Goal: Task Accomplishment & Management: Complete application form

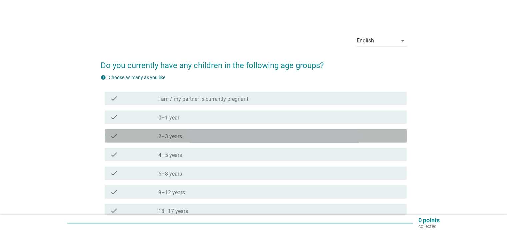
click at [184, 136] on div "check_box_outline_blank 2–3 years" at bounding box center [279, 136] width 243 height 8
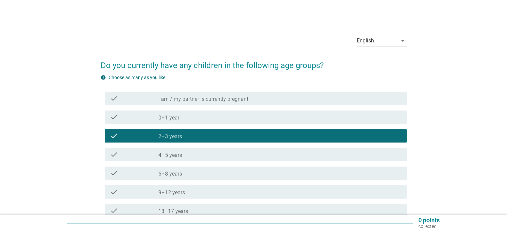
scroll to position [83, 0]
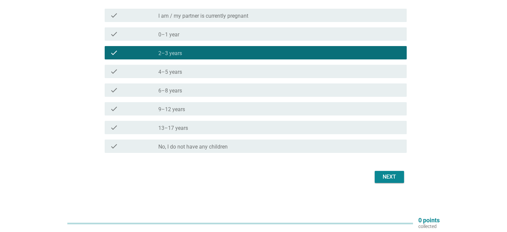
click at [389, 182] on button "Next" at bounding box center [389, 177] width 29 height 12
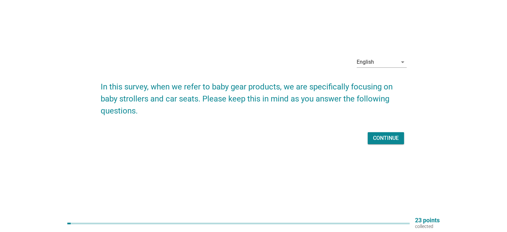
scroll to position [0, 0]
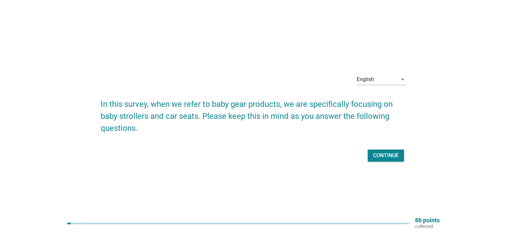
click at [390, 156] on div "Continue" at bounding box center [386, 155] width 26 height 8
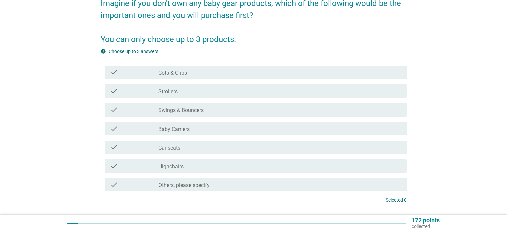
scroll to position [67, 0]
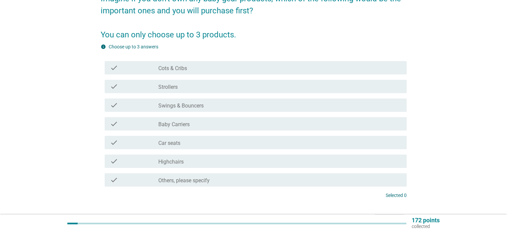
click at [160, 86] on label "Strollers" at bounding box center [167, 87] width 19 height 7
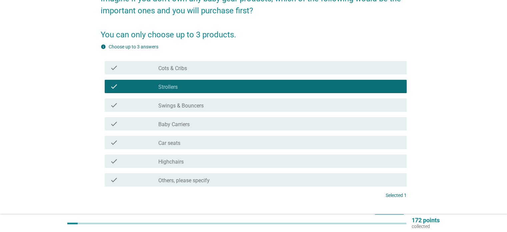
click at [167, 105] on label "Swings & Bouncers" at bounding box center [180, 105] width 45 height 7
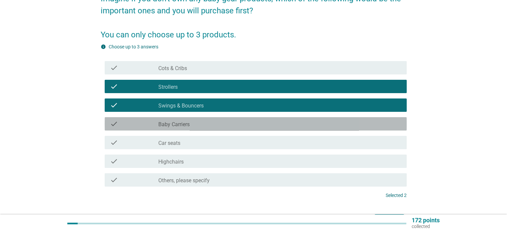
click at [172, 118] on div "check check_box_outline_blank Baby Carriers" at bounding box center [256, 123] width 302 height 13
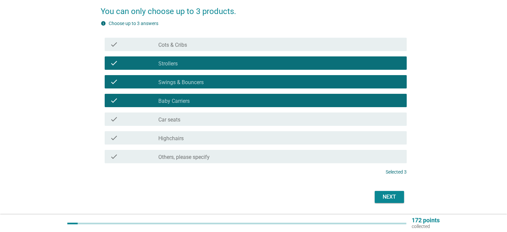
scroll to position [110, 0]
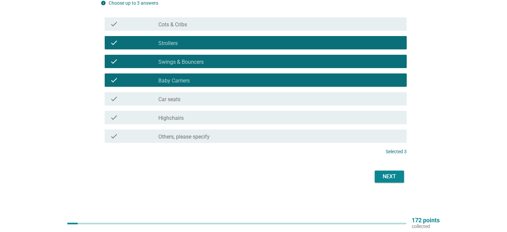
click at [400, 173] on button "Next" at bounding box center [389, 176] width 29 height 12
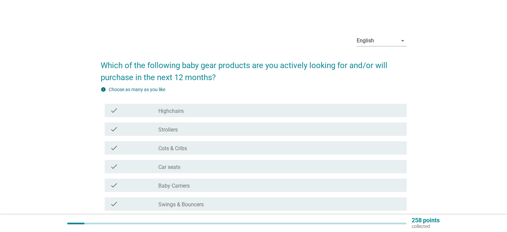
scroll to position [67, 0]
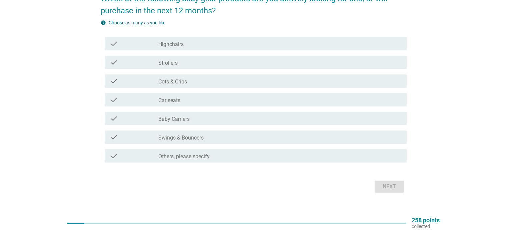
click at [168, 117] on label "Baby Carriers" at bounding box center [173, 119] width 31 height 7
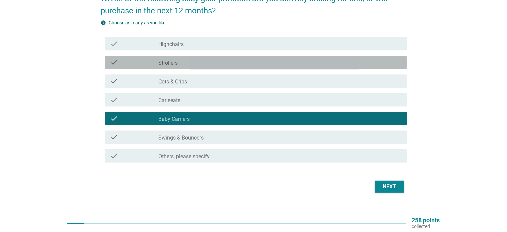
click at [178, 58] on div "check_box_outline_blank Strollers" at bounding box center [279, 62] width 243 height 8
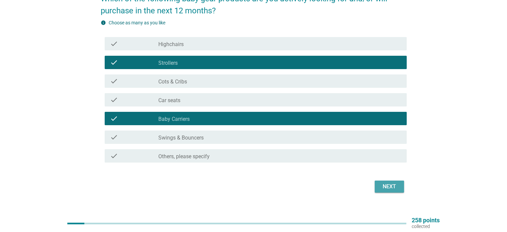
click at [394, 185] on div "Next" at bounding box center [389, 187] width 19 height 8
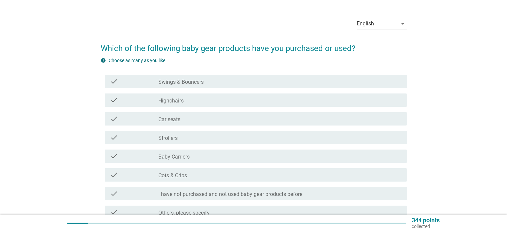
scroll to position [33, 0]
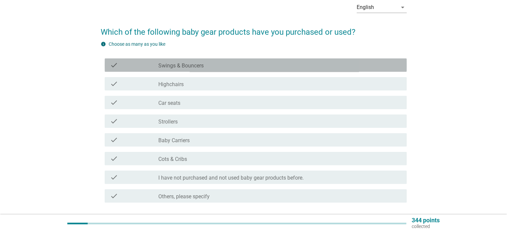
click at [190, 68] on label "Swings & Bouncers" at bounding box center [180, 65] width 45 height 7
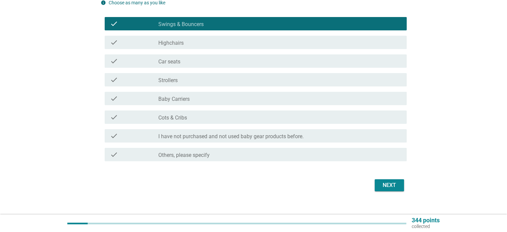
scroll to position [83, 0]
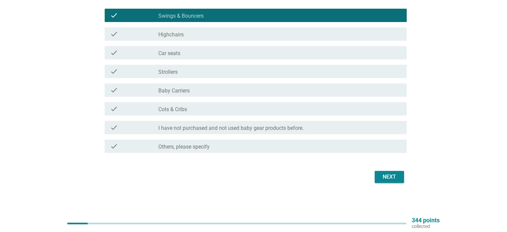
click at [390, 176] on div "Next" at bounding box center [389, 177] width 19 height 8
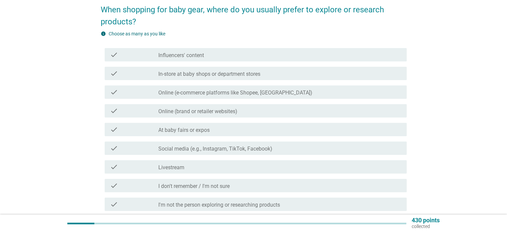
scroll to position [67, 0]
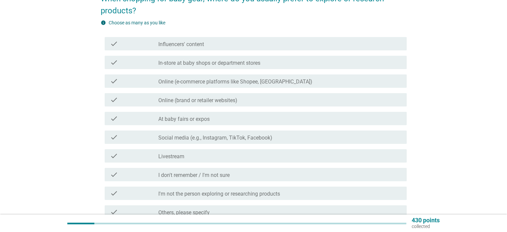
click at [197, 101] on label "Online (brand or retailer websites)" at bounding box center [197, 100] width 79 height 7
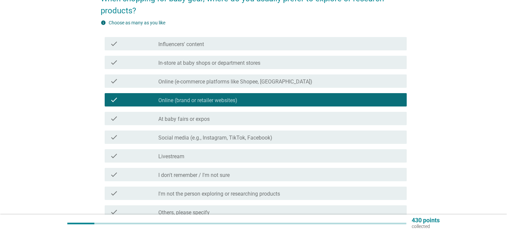
click at [201, 118] on label "At baby fairs or expos" at bounding box center [183, 119] width 51 height 7
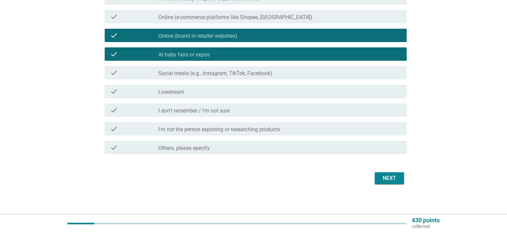
scroll to position [132, 0]
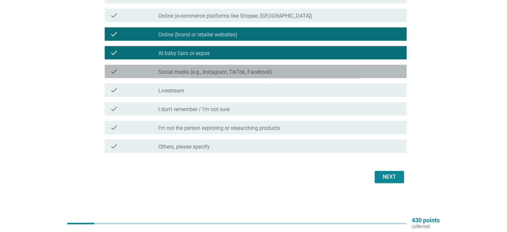
click at [184, 77] on div "check check_box_outline_blank Social media (e.g., Instagram, TikTok, Facebook)" at bounding box center [256, 71] width 302 height 13
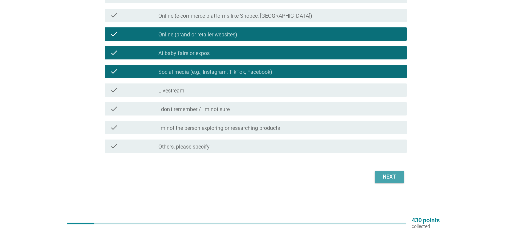
click at [395, 174] on div "Next" at bounding box center [389, 177] width 19 height 8
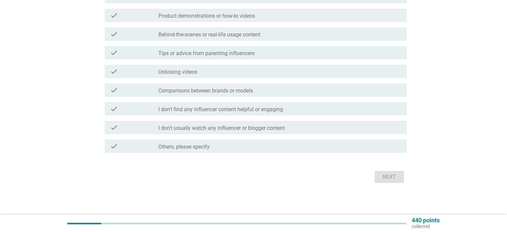
scroll to position [0, 0]
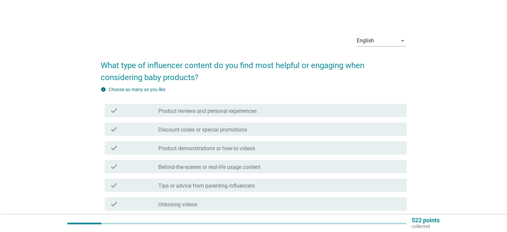
click at [193, 114] on div "check check_box_outline_blank Product reviews and personal experiences" at bounding box center [256, 110] width 302 height 13
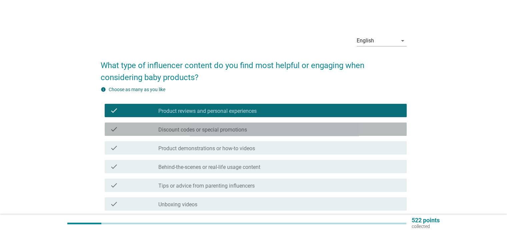
click at [213, 133] on div "check check_box_outline_blank Discount codes or special promotions" at bounding box center [256, 128] width 302 height 13
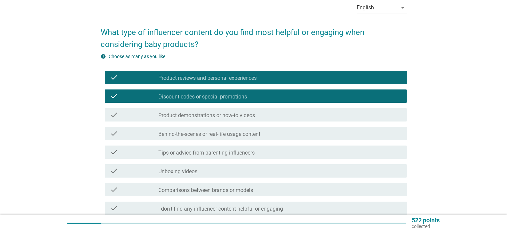
scroll to position [33, 0]
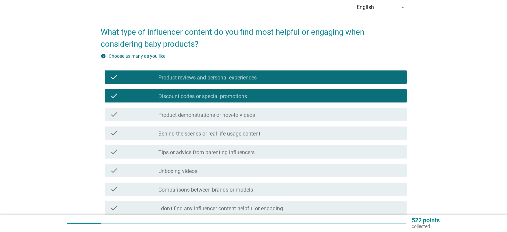
click at [239, 118] on label "Product demonstrations or how-to videos" at bounding box center [206, 115] width 97 height 7
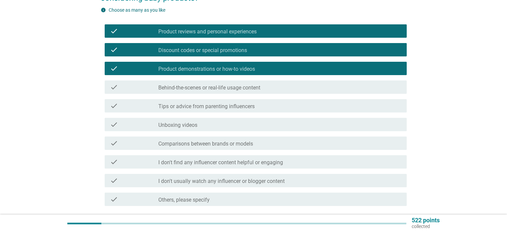
scroll to position [132, 0]
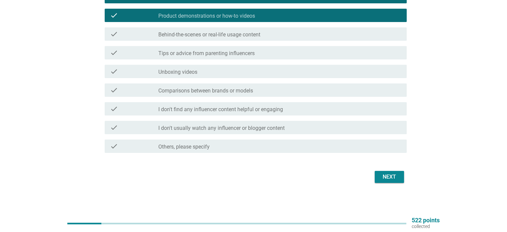
click at [181, 94] on div "check check_box_outline_blank Comparisons between brands or models" at bounding box center [256, 89] width 302 height 13
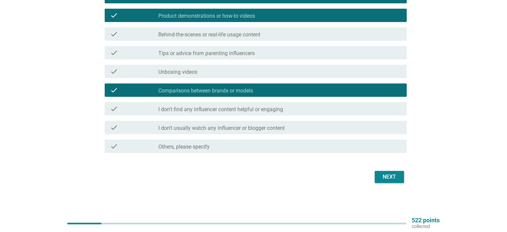
click at [401, 179] on button "Next" at bounding box center [389, 177] width 29 height 12
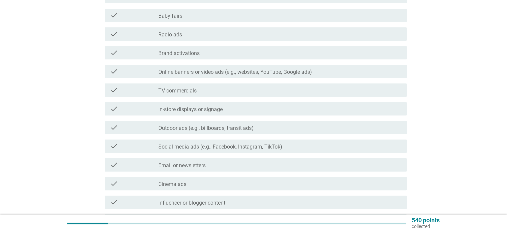
scroll to position [0, 0]
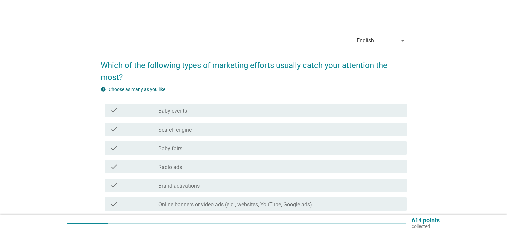
click at [189, 110] on div "check_box_outline_blank Baby events" at bounding box center [279, 110] width 243 height 8
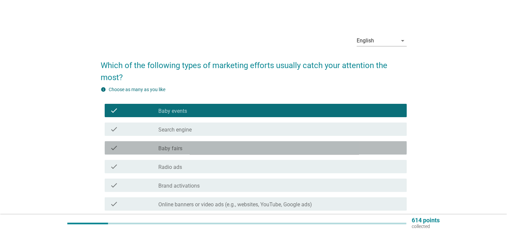
click at [200, 150] on div "check_box_outline_blank Baby fairs" at bounding box center [279, 148] width 243 height 8
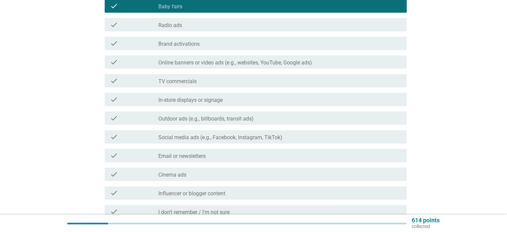
scroll to position [167, 0]
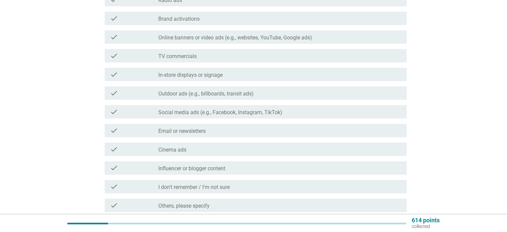
click at [188, 19] on label "Brand activations" at bounding box center [178, 19] width 41 height 7
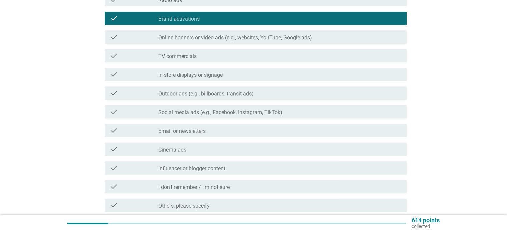
scroll to position [133, 0]
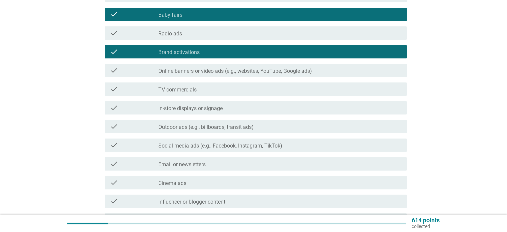
click at [191, 37] on div "check_box_outline_blank Radio ads" at bounding box center [279, 33] width 243 height 8
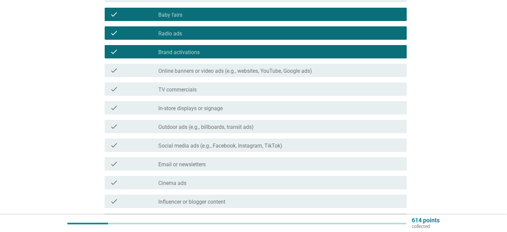
click at [218, 143] on label "Social media ads (e.g., Facebook, Instagram, TikTok)" at bounding box center [220, 145] width 124 height 7
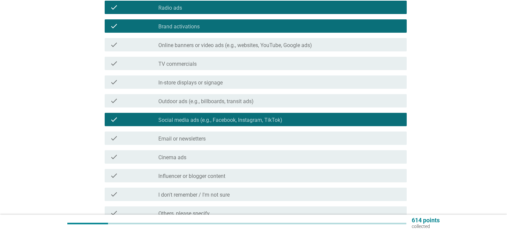
scroll to position [200, 0]
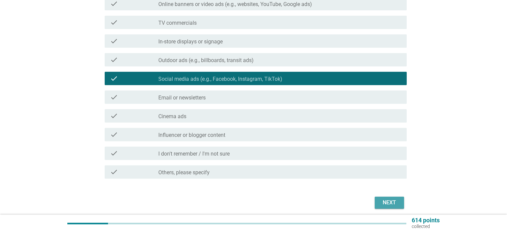
click at [395, 201] on div "Next" at bounding box center [389, 203] width 19 height 8
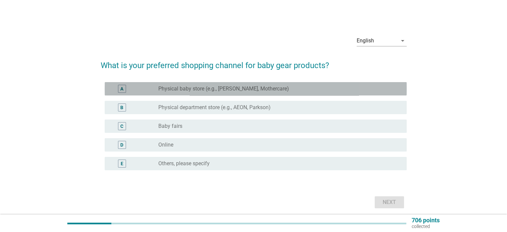
click at [197, 88] on label "Physical baby store (e.g., [PERSON_NAME], Mothercare)" at bounding box center [223, 88] width 131 height 7
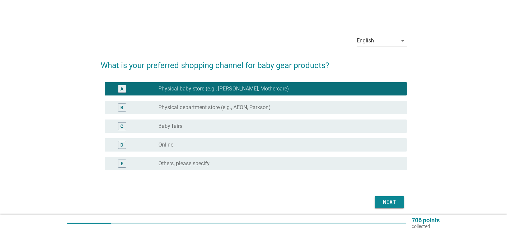
click at [212, 113] on div "B radio_button_unchecked Physical department store (e.g., AEON, Parkson)" at bounding box center [256, 107] width 302 height 13
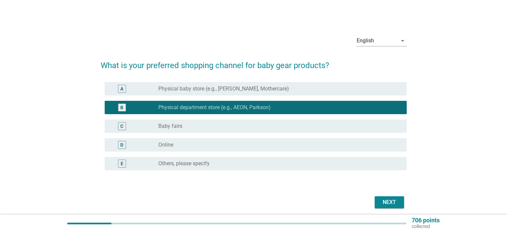
click at [388, 203] on div "Next" at bounding box center [389, 202] width 19 height 8
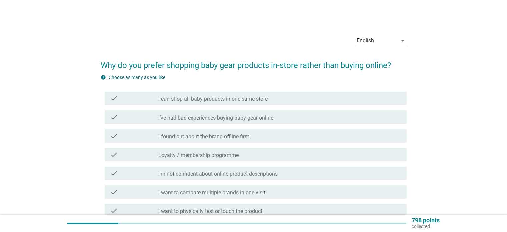
click at [220, 104] on div "check check_box_outline_blank I can shop all baby products in one same store" at bounding box center [256, 98] width 302 height 13
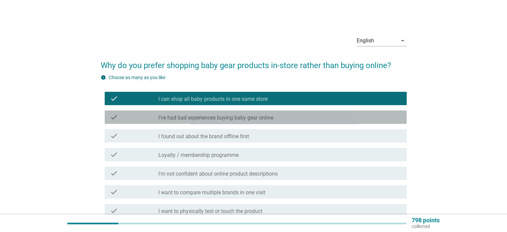
click at [225, 117] on label "I’ve had bad experiences buying baby gear online" at bounding box center [215, 117] width 115 height 7
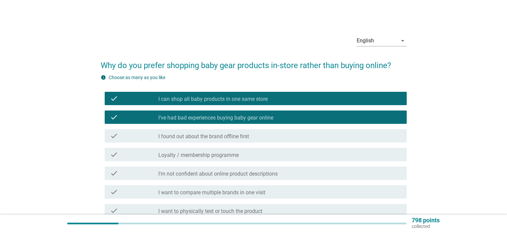
click at [246, 128] on div "check check_box_outline_blank I found out about the brand offline first" at bounding box center [254, 135] width 306 height 19
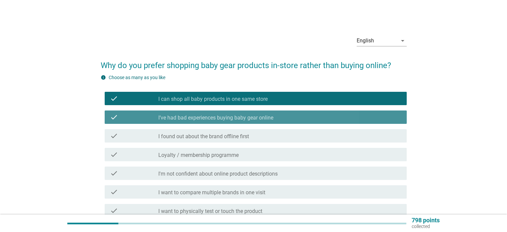
click at [245, 119] on label "I’ve had bad experiences buying baby gear online" at bounding box center [215, 117] width 115 height 7
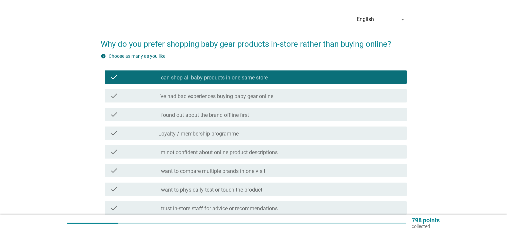
scroll to position [33, 0]
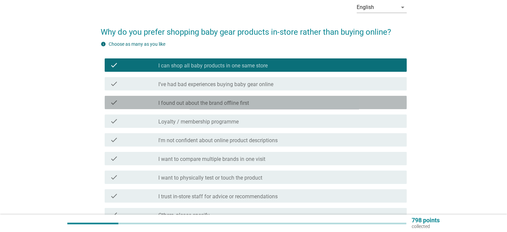
click at [229, 106] on label "I found out about the brand offline first" at bounding box center [203, 103] width 91 height 7
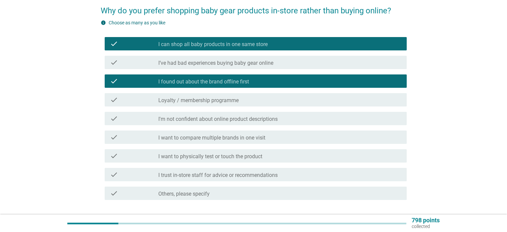
scroll to position [67, 0]
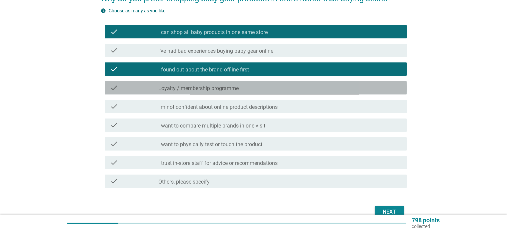
click at [225, 94] on div "check check_box_outline_blank Loyalty / membership programme" at bounding box center [256, 87] width 302 height 13
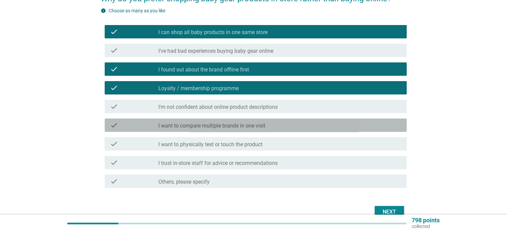
click at [224, 129] on label "I want to compare multiple brands in one visit" at bounding box center [211, 125] width 107 height 7
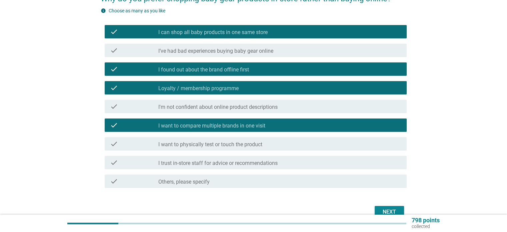
scroll to position [100, 0]
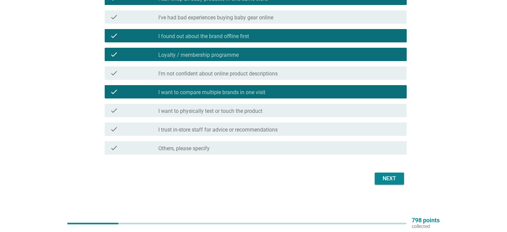
click at [386, 184] on button "Next" at bounding box center [389, 178] width 29 height 12
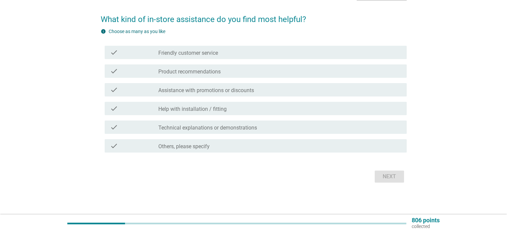
scroll to position [0, 0]
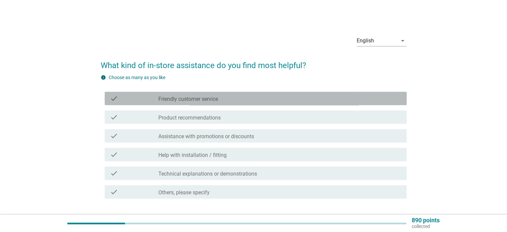
click at [188, 100] on label "Friendly customer service" at bounding box center [188, 99] width 60 height 7
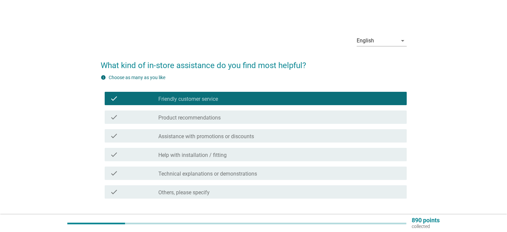
click at [195, 117] on label "Product recommendations" at bounding box center [189, 117] width 62 height 7
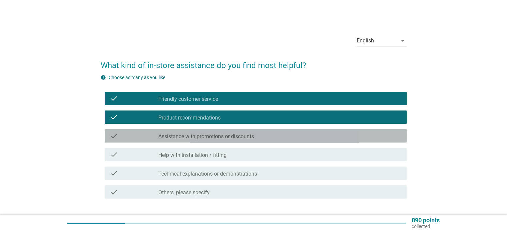
click at [208, 134] on label "Assistance with promotions or discounts" at bounding box center [206, 136] width 96 height 7
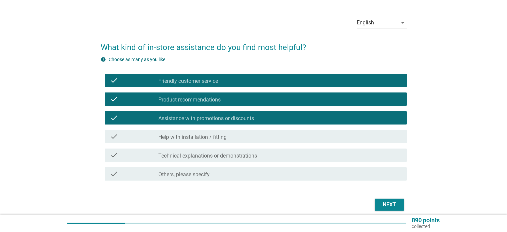
scroll to position [33, 0]
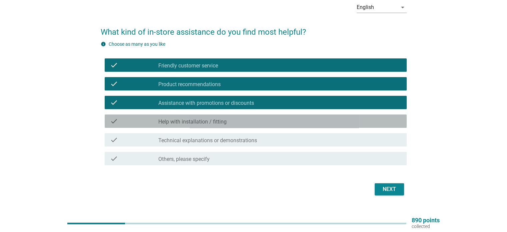
click at [254, 117] on div "check_box_outline_blank Help with installation / fitting" at bounding box center [279, 121] width 243 height 8
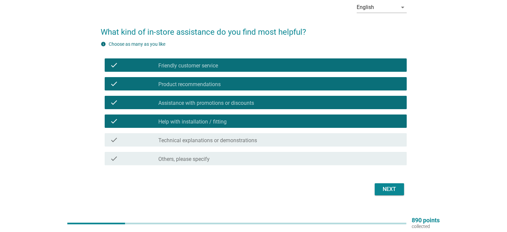
click at [283, 143] on div "check_box_outline_blank Technical explanations or demonstrations" at bounding box center [279, 140] width 243 height 8
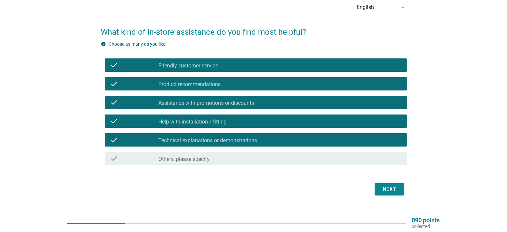
click at [389, 188] on div "Next" at bounding box center [389, 189] width 19 height 8
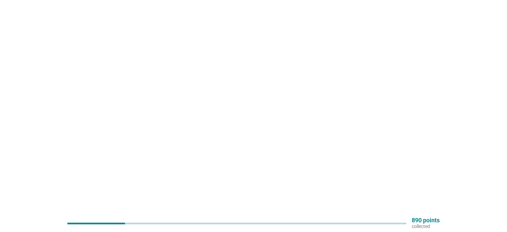
scroll to position [0, 0]
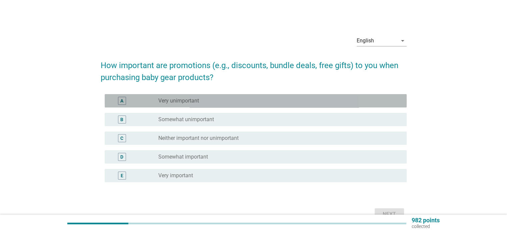
click at [203, 103] on div "radio_button_unchecked Very unimportant" at bounding box center [277, 100] width 238 height 7
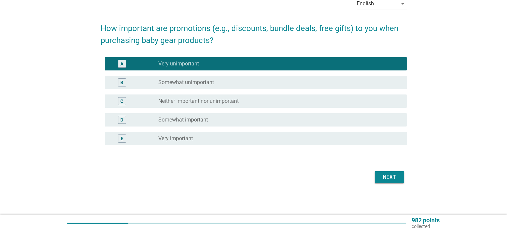
scroll to position [37, 0]
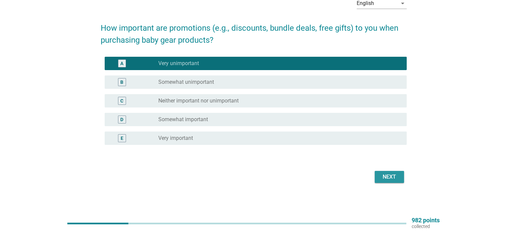
click at [400, 175] on button "Next" at bounding box center [389, 177] width 29 height 12
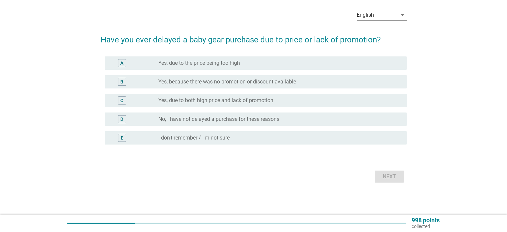
scroll to position [0, 0]
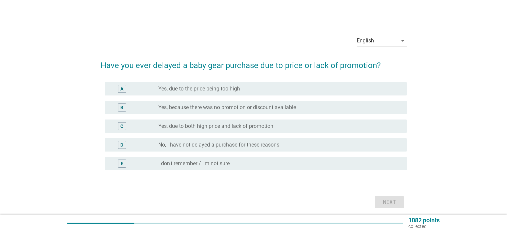
click at [189, 93] on div "A radio_button_unchecked Yes, due to the price being too high" at bounding box center [256, 88] width 302 height 13
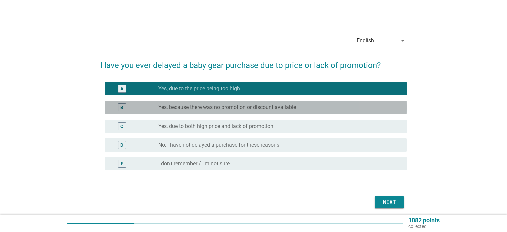
click at [236, 109] on label "Yes, because there was no promotion or discount available" at bounding box center [227, 107] width 138 height 7
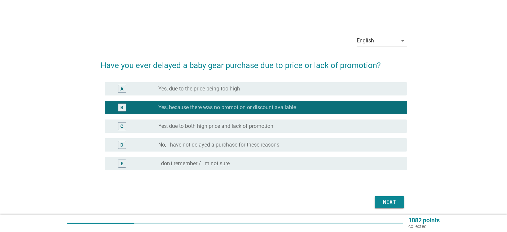
click at [245, 127] on label "Yes, due to both high price and lack of promotion" at bounding box center [215, 126] width 115 height 7
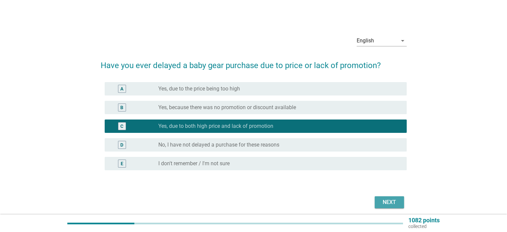
click at [400, 201] on button "Next" at bounding box center [389, 202] width 29 height 12
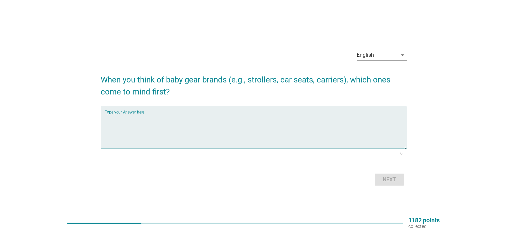
click at [205, 146] on textarea "Type your Answer here" at bounding box center [256, 131] width 302 height 35
click at [239, 139] on textarea "Type your Answer here" at bounding box center [256, 131] width 302 height 35
type textarea "mothercare"
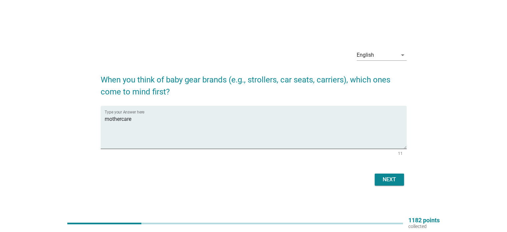
click at [395, 185] on button "Next" at bounding box center [389, 179] width 29 height 12
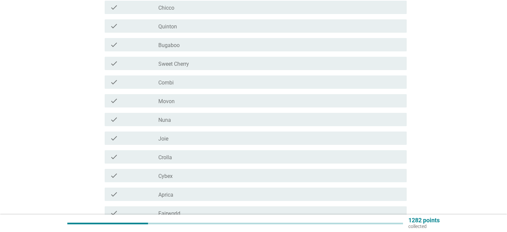
scroll to position [100, 0]
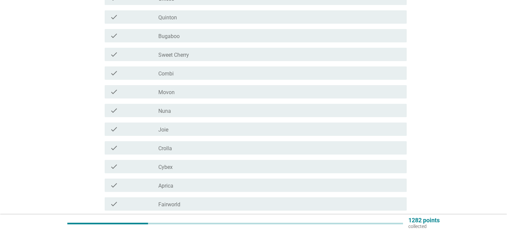
click at [192, 53] on div "check_box_outline_blank Sweet Cherry" at bounding box center [279, 54] width 243 height 8
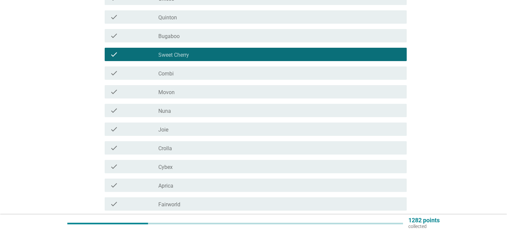
click at [190, 71] on div "check_box_outline_blank Combi" at bounding box center [279, 73] width 243 height 8
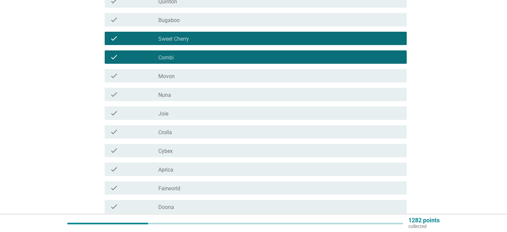
scroll to position [200, 0]
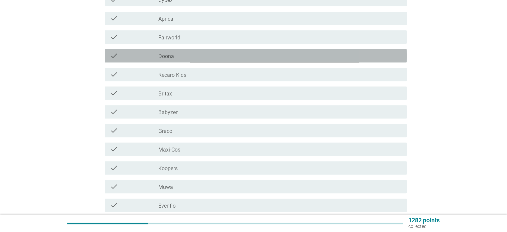
click at [173, 59] on label "Doona" at bounding box center [166, 56] width 16 height 7
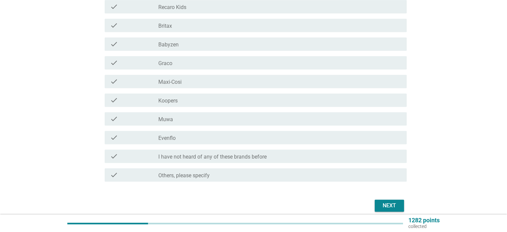
scroll to position [363, 0]
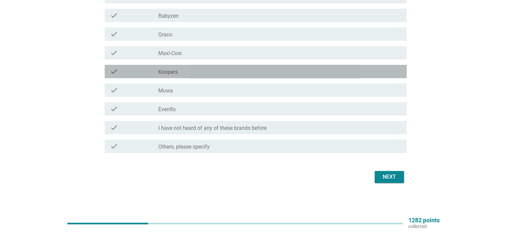
click at [185, 71] on div "check_box_outline_blank Koopers" at bounding box center [279, 71] width 243 height 8
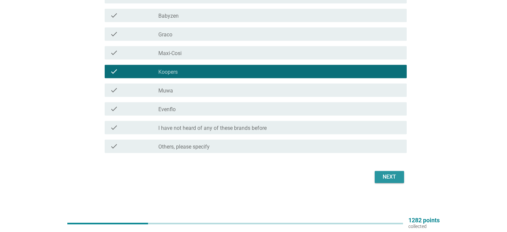
click at [392, 179] on div "Next" at bounding box center [389, 177] width 19 height 8
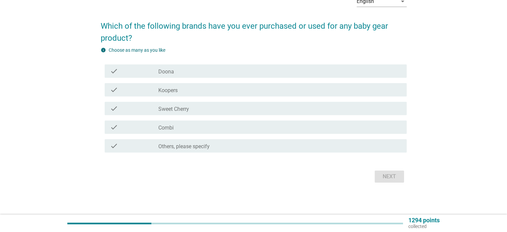
scroll to position [0, 0]
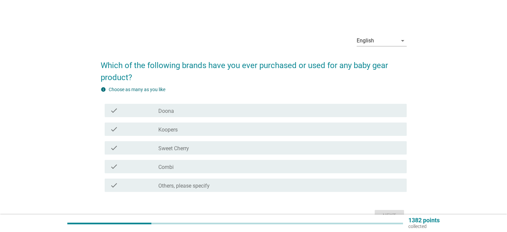
click at [178, 124] on div "check check_box_outline_blank Koopers" at bounding box center [256, 128] width 302 height 13
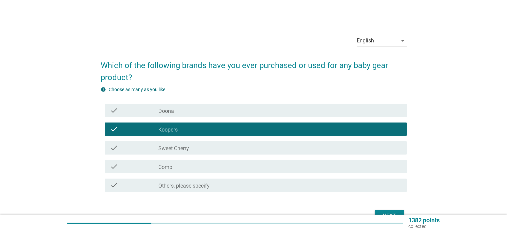
click at [190, 150] on div "check_box_outline_blank Sweet Cherry" at bounding box center [279, 148] width 243 height 8
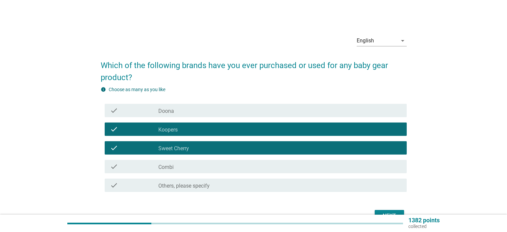
click at [197, 169] on div "check_box_outline_blank Combi" at bounding box center [279, 166] width 243 height 8
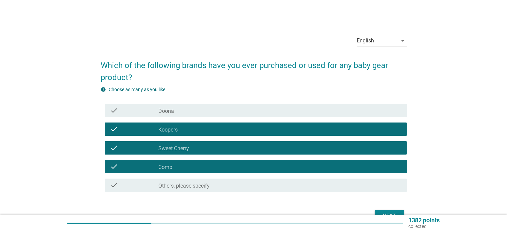
scroll to position [39, 0]
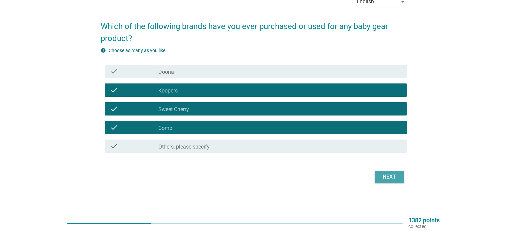
click at [379, 177] on button "Next" at bounding box center [389, 177] width 29 height 12
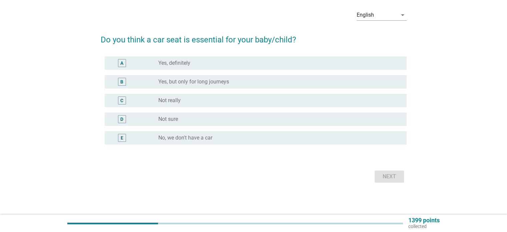
scroll to position [0, 0]
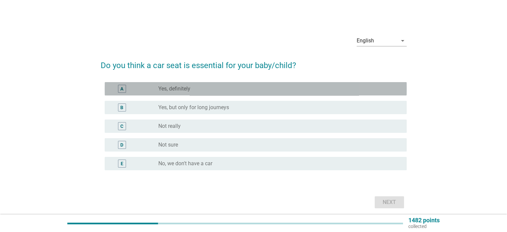
drag, startPoint x: 188, startPoint y: 91, endPoint x: 196, endPoint y: 92, distance: 8.2
click at [189, 91] on label "Yes, definitely" at bounding box center [174, 88] width 32 height 7
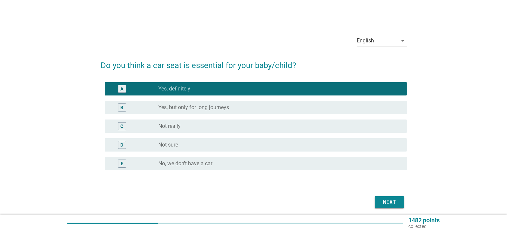
click at [392, 201] on div "Next" at bounding box center [389, 202] width 19 height 8
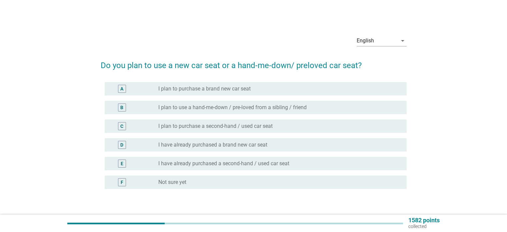
click at [224, 104] on label "I plan to use a hand-me-down / pre-loved from a sibling / friend" at bounding box center [232, 107] width 148 height 7
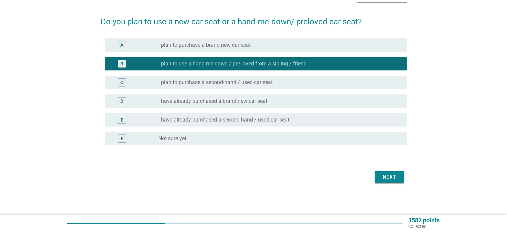
scroll to position [44, 0]
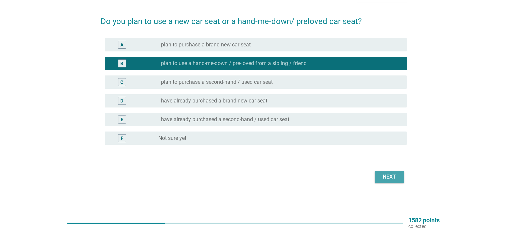
click at [391, 177] on div "Next" at bounding box center [389, 177] width 19 height 8
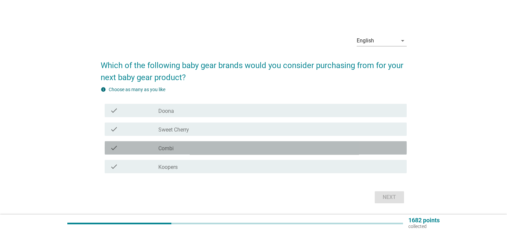
click at [182, 148] on div "check_box_outline_blank Combi" at bounding box center [279, 148] width 243 height 8
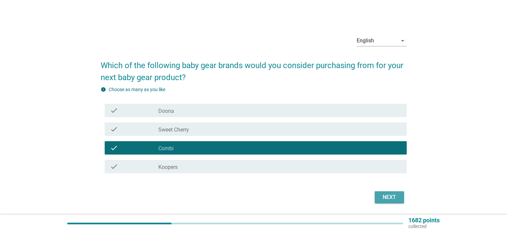
click at [390, 201] on button "Next" at bounding box center [389, 197] width 29 height 12
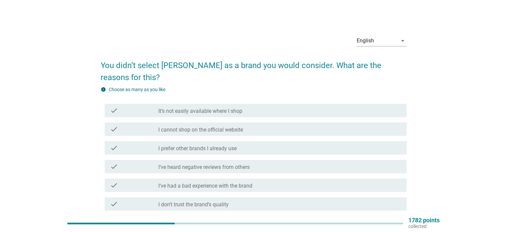
scroll to position [33, 0]
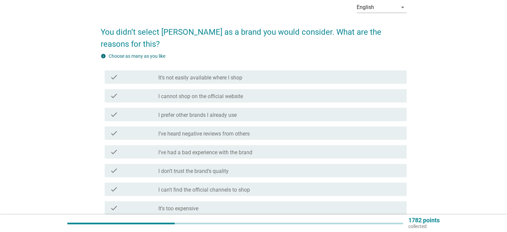
click at [236, 74] on label "It’s not easily available where I shop" at bounding box center [200, 77] width 84 height 7
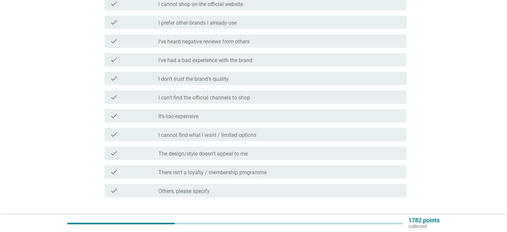
scroll to position [158, 0]
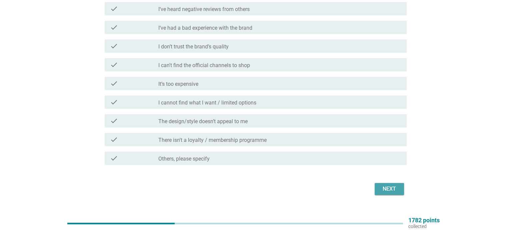
click at [386, 185] on div "Next" at bounding box center [389, 189] width 19 height 8
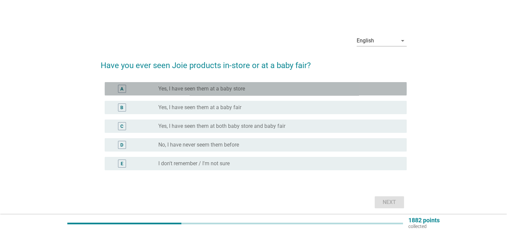
click at [202, 89] on label "Yes, I have seen them at a baby store" at bounding box center [201, 88] width 87 height 7
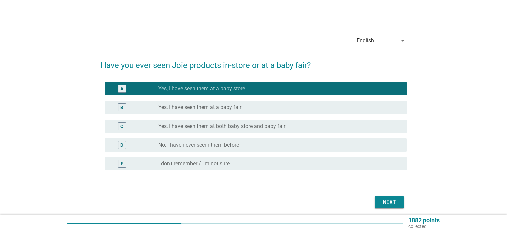
click at [397, 201] on div "Next" at bounding box center [389, 202] width 19 height 8
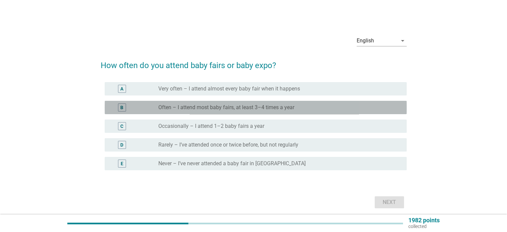
click at [219, 105] on label "Often – I attend most baby fairs, at least 3–4 times a year" at bounding box center [226, 107] width 136 height 7
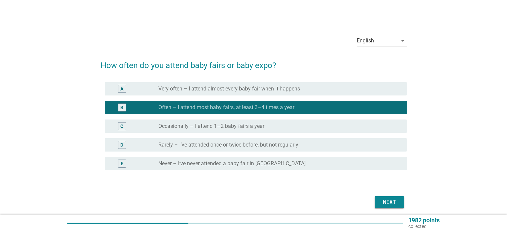
click at [236, 126] on label "Occasionally – I attend 1–2 baby fairs a year" at bounding box center [211, 126] width 106 height 7
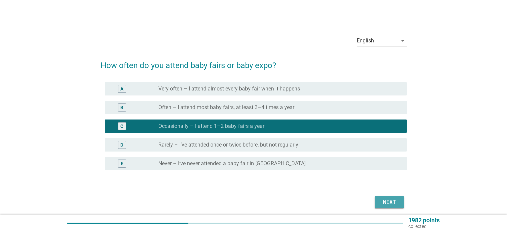
click at [391, 203] on div "Next" at bounding box center [389, 202] width 19 height 8
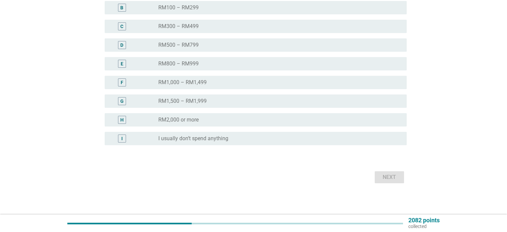
scroll to position [100, 0]
click at [198, 99] on label "RM1,500 – RM1,999" at bounding box center [182, 100] width 48 height 7
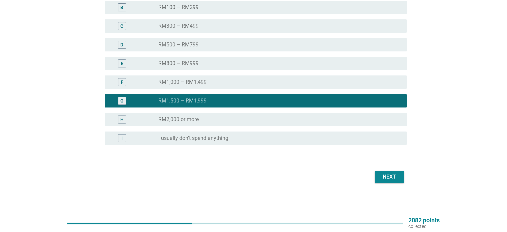
click at [394, 177] on div "Next" at bounding box center [389, 177] width 19 height 8
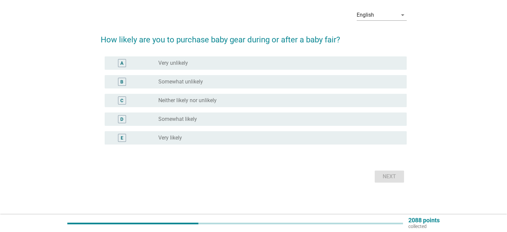
scroll to position [0, 0]
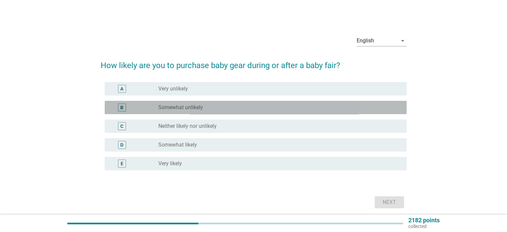
click at [189, 105] on label "Somewhat unlikely" at bounding box center [180, 107] width 45 height 7
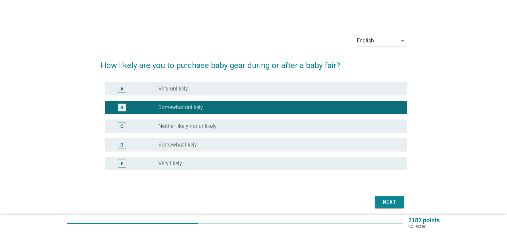
click at [199, 126] on label "Neither likely nor unlikely" at bounding box center [187, 126] width 58 height 7
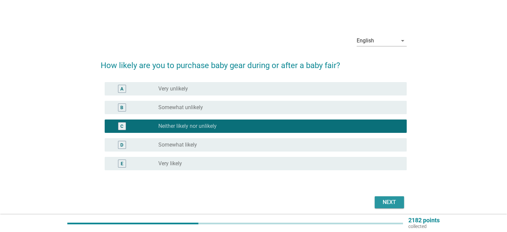
click at [388, 197] on button "Next" at bounding box center [389, 202] width 29 height 12
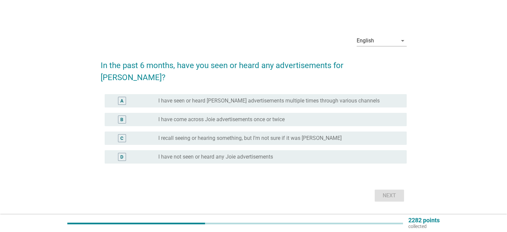
click at [211, 116] on label "I have come across Joie advertisements once or twice" at bounding box center [221, 119] width 126 height 7
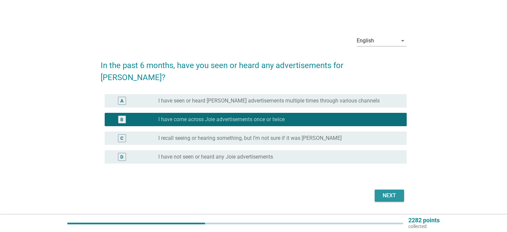
click at [388, 192] on div "Next" at bounding box center [389, 196] width 19 height 8
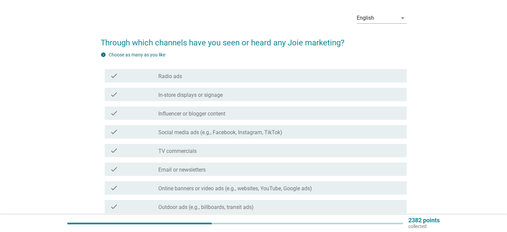
scroll to position [33, 0]
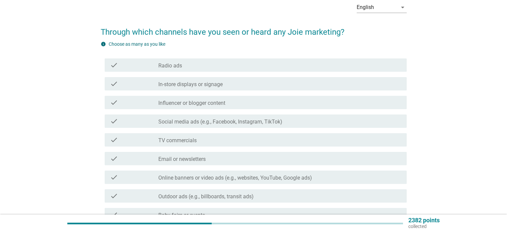
click at [239, 128] on div "check check_box_outline_blank Social media ads (e.g., Facebook, Instagram, TikT…" at bounding box center [254, 121] width 306 height 19
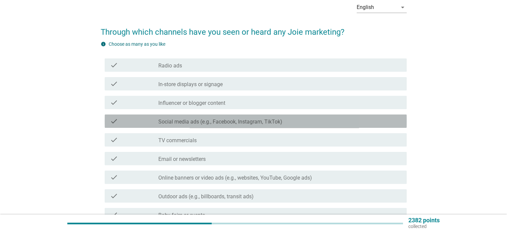
click at [237, 123] on label "Social media ads (e.g., Facebook, Instagram, TikTok)" at bounding box center [220, 121] width 124 height 7
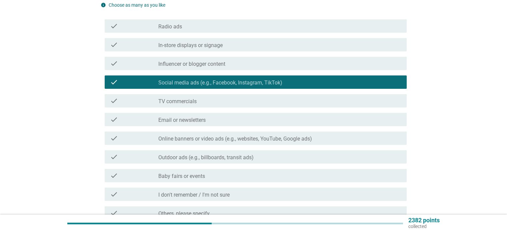
scroll to position [139, 0]
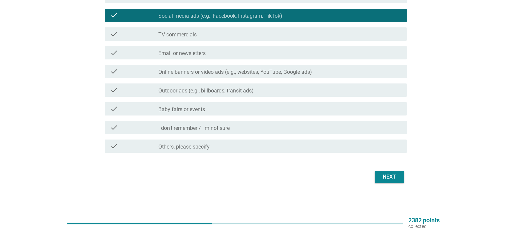
click at [385, 174] on div "Next" at bounding box center [389, 177] width 19 height 8
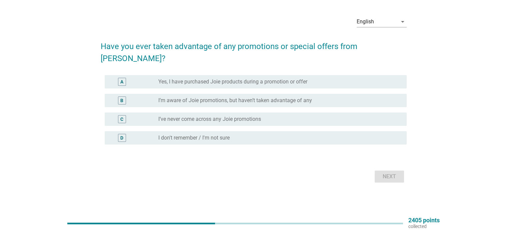
scroll to position [0, 0]
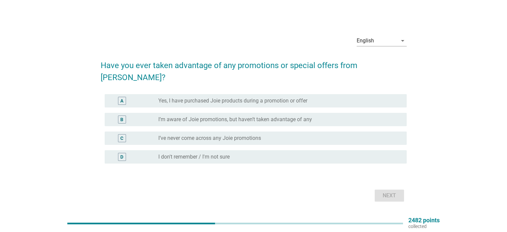
click at [265, 99] on div "A radio_button_unchecked Yes, I have purchased Joie products during a promotion…" at bounding box center [256, 100] width 302 height 13
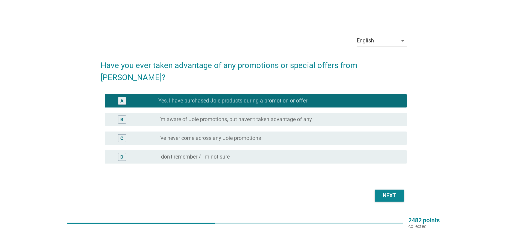
click at [264, 118] on div "B radio_button_unchecked I’m aware of Joie promotions, but haven’t taken advant…" at bounding box center [256, 119] width 302 height 13
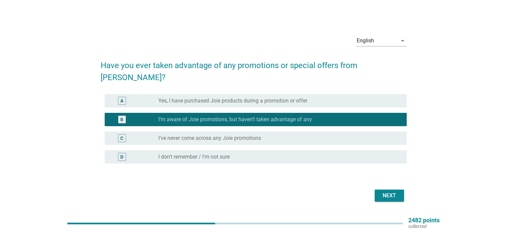
click at [398, 192] on div "Next" at bounding box center [389, 196] width 19 height 8
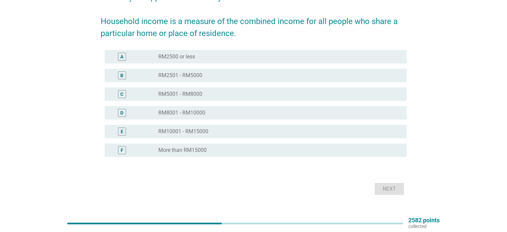
scroll to position [47, 0]
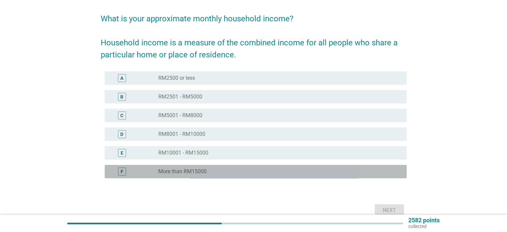
click at [222, 170] on div "radio_button_unchecked More than RM15000" at bounding box center [277, 171] width 238 height 7
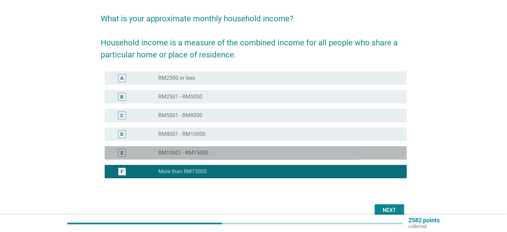
click at [215, 150] on div "radio_button_unchecked RM10001 - RM15000" at bounding box center [277, 152] width 238 height 7
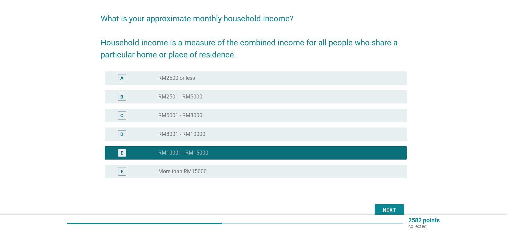
click at [211, 138] on div "D radio_button_unchecked RM8001 - RM10000" at bounding box center [256, 133] width 302 height 13
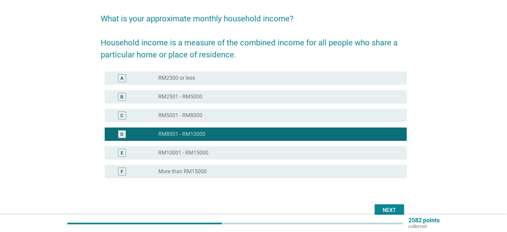
click at [220, 118] on div "radio_button_unchecked RM5001 - RM8000" at bounding box center [277, 115] width 238 height 7
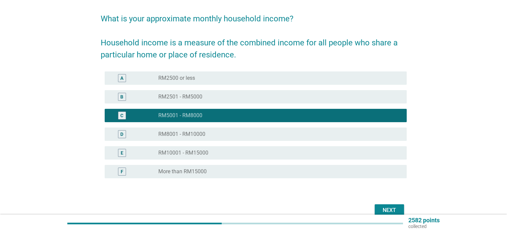
click at [385, 212] on div "Next" at bounding box center [389, 210] width 19 height 8
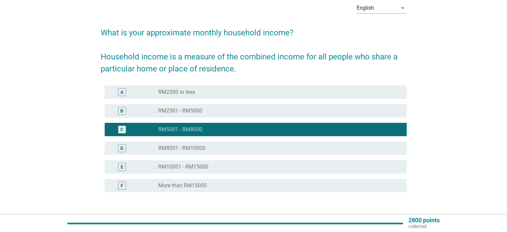
scroll to position [80, 0]
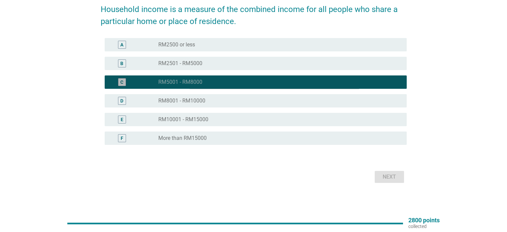
click at [145, 83] on div "C" at bounding box center [134, 82] width 49 height 8
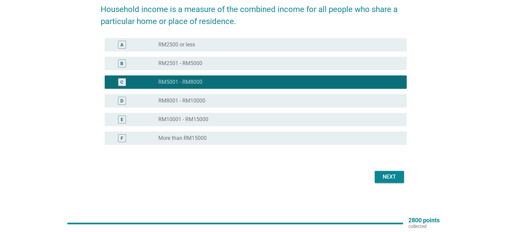
click at [383, 179] on div "Next" at bounding box center [389, 177] width 19 height 8
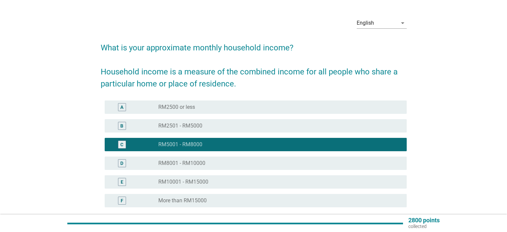
scroll to position [33, 0]
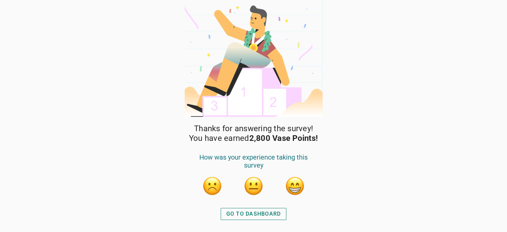
click at [272, 207] on div "GO TO DASHBOARD" at bounding box center [253, 214] width 71 height 16
click at [292, 152] on div "Thanks for answering the survey! You have earned 2,800 Vase Points! How was you…" at bounding box center [254, 178] width 140 height 108
click at [260, 213] on div "GO TO DASHBOARD" at bounding box center [254, 214] width 55 height 8
